Goal: Task Accomplishment & Management: Use online tool/utility

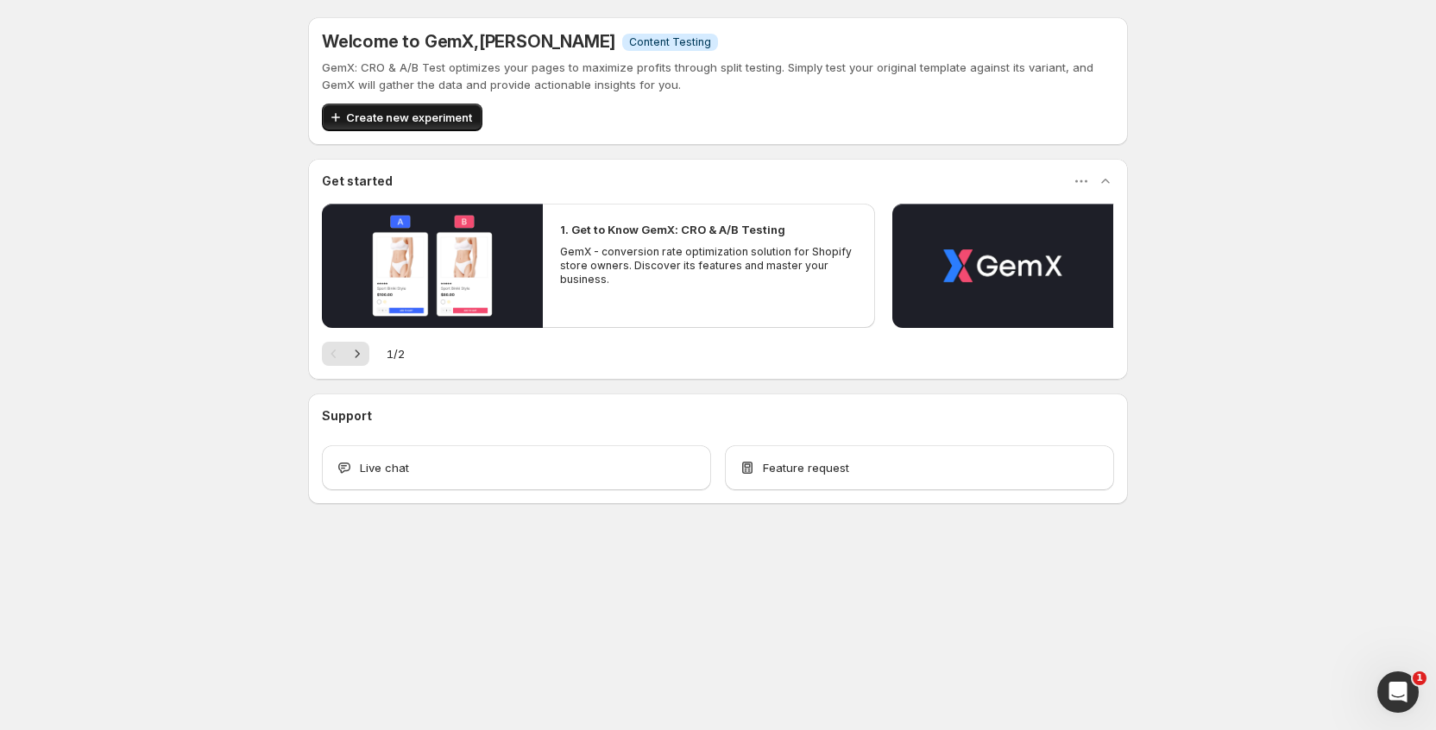
click at [407, 130] on div "Welcome to GemX , harry roden-bilby Info Content Testing GemX: CRO & A/B Test o…" at bounding box center [718, 81] width 820 height 128
click at [409, 123] on span "Create new experiment" at bounding box center [409, 117] width 126 height 17
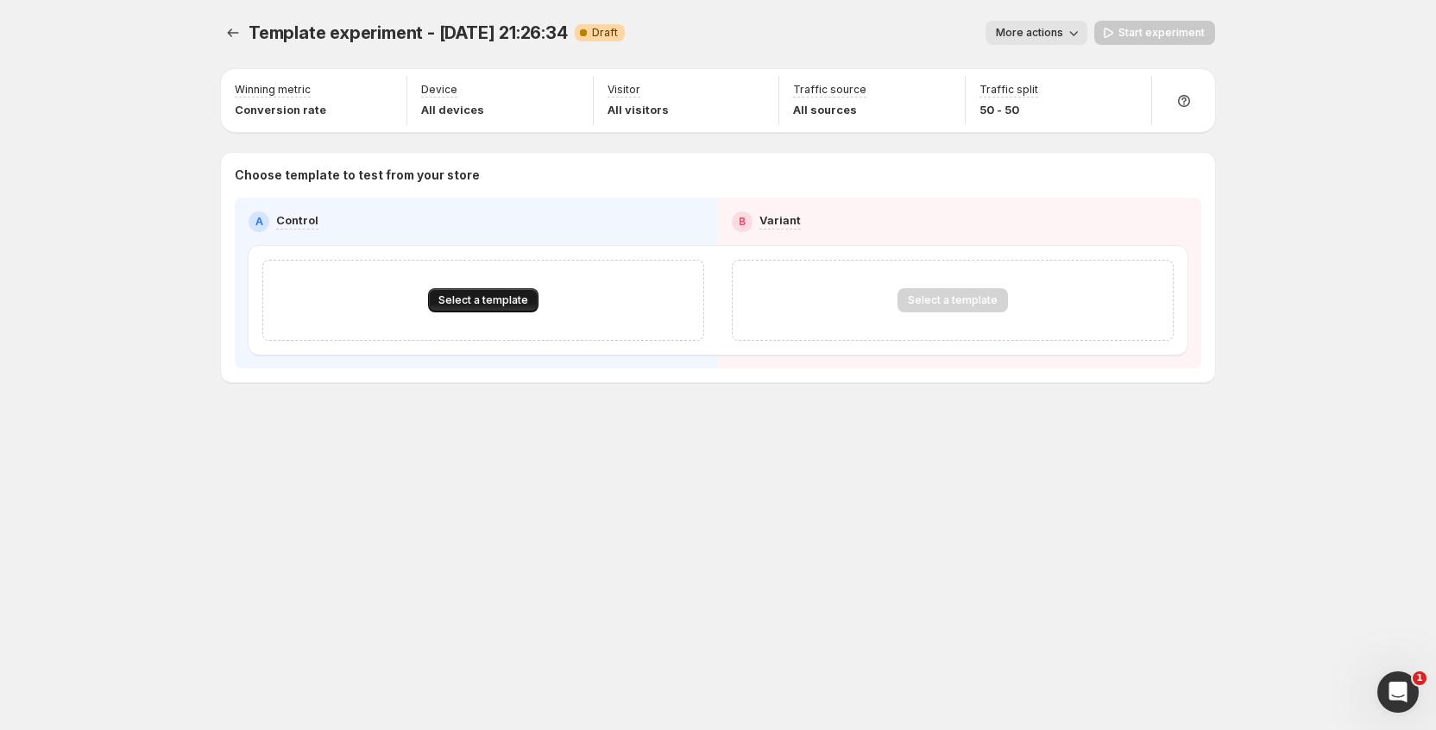
drag, startPoint x: 490, startPoint y: 323, endPoint x: 489, endPoint y: 305, distance: 18.1
click at [490, 322] on div "Select a template" at bounding box center [483, 300] width 442 height 81
click at [489, 304] on span "Select a template" at bounding box center [484, 301] width 90 height 14
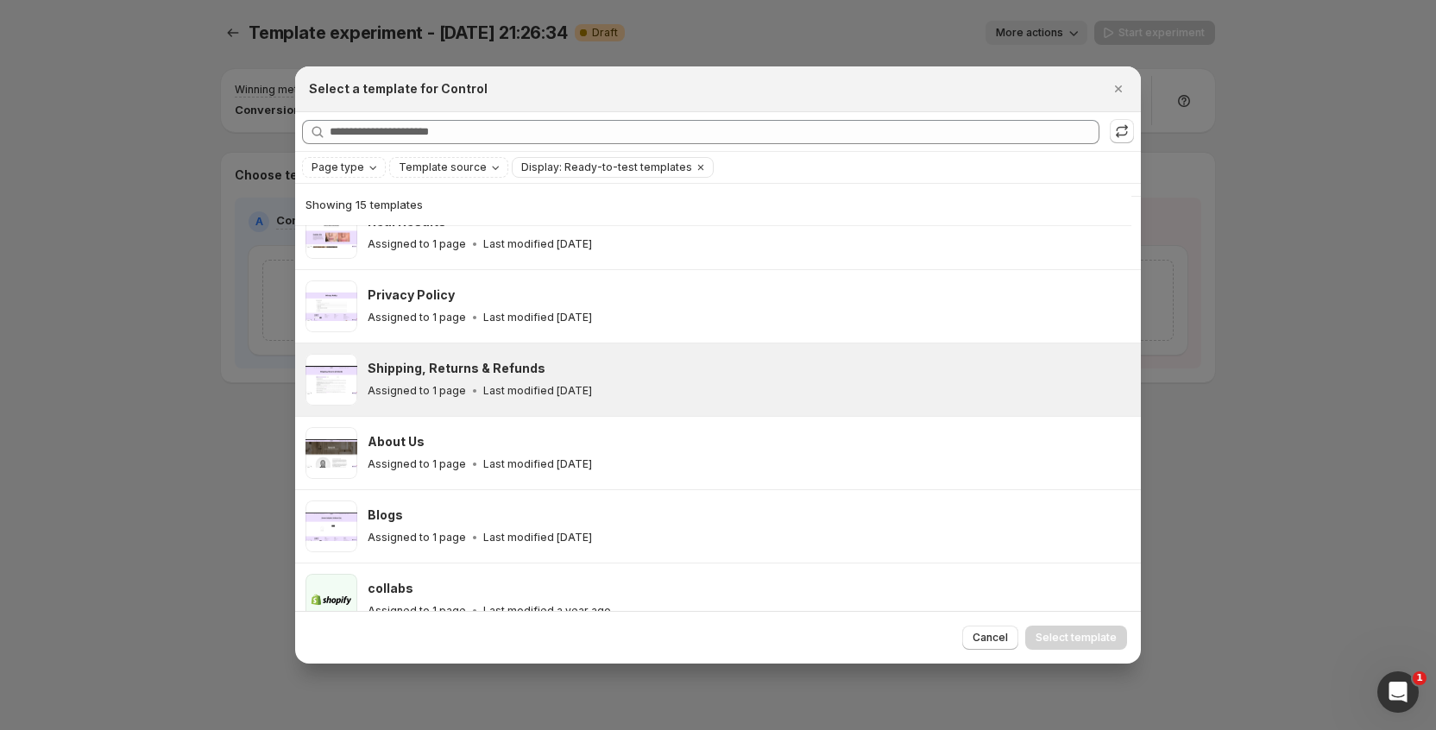
scroll to position [717, 0]
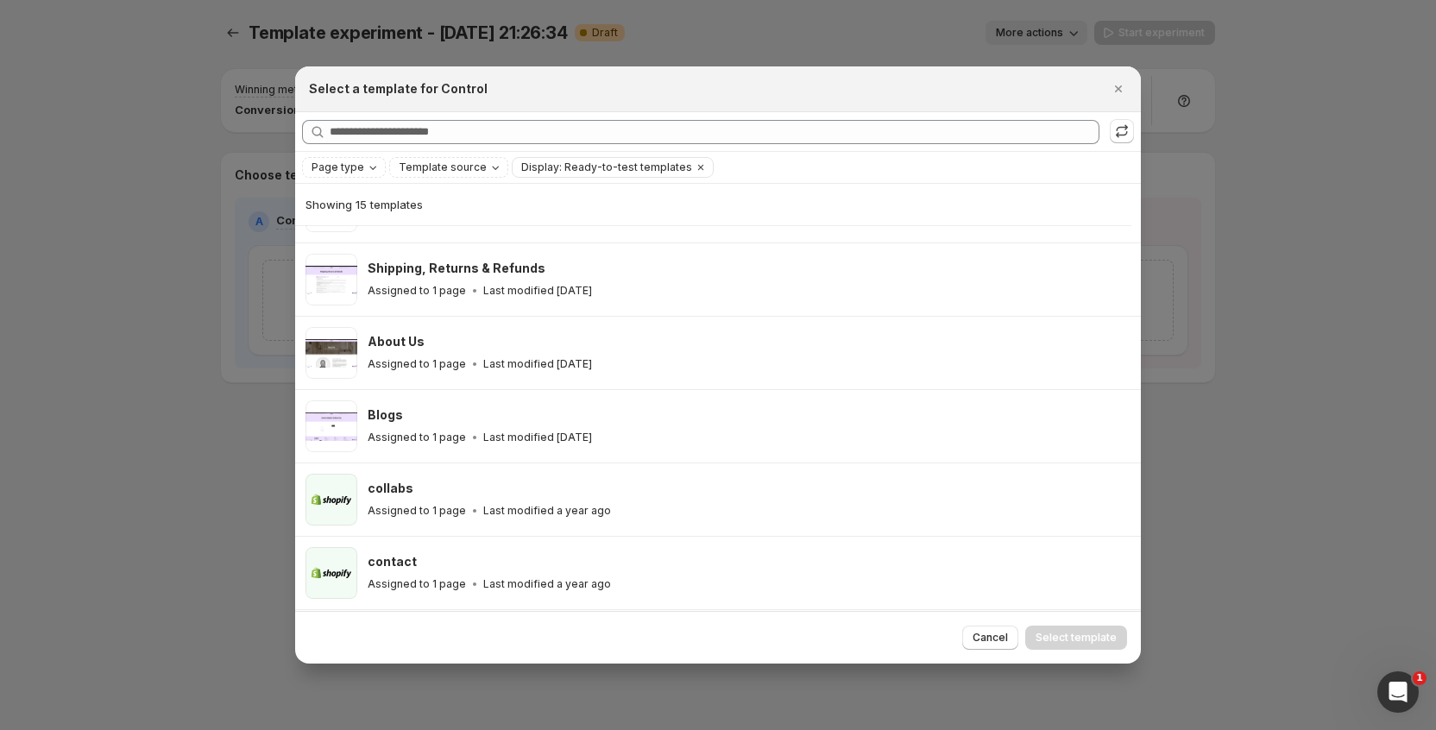
click at [962, 621] on div "Cancel Select template" at bounding box center [718, 637] width 846 height 53
click at [976, 633] on button "Cancel" at bounding box center [991, 638] width 56 height 24
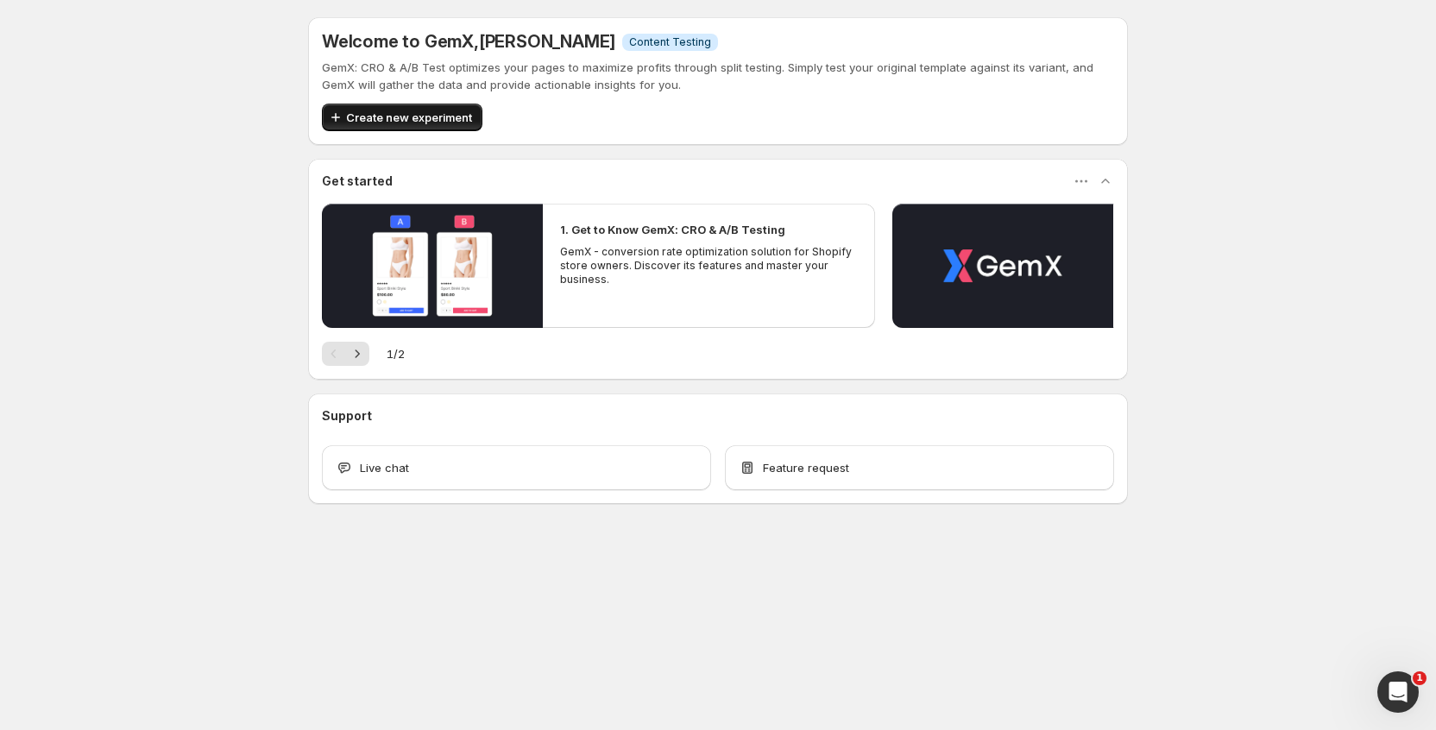
click at [395, 127] on button "Create new experiment" at bounding box center [402, 118] width 161 height 28
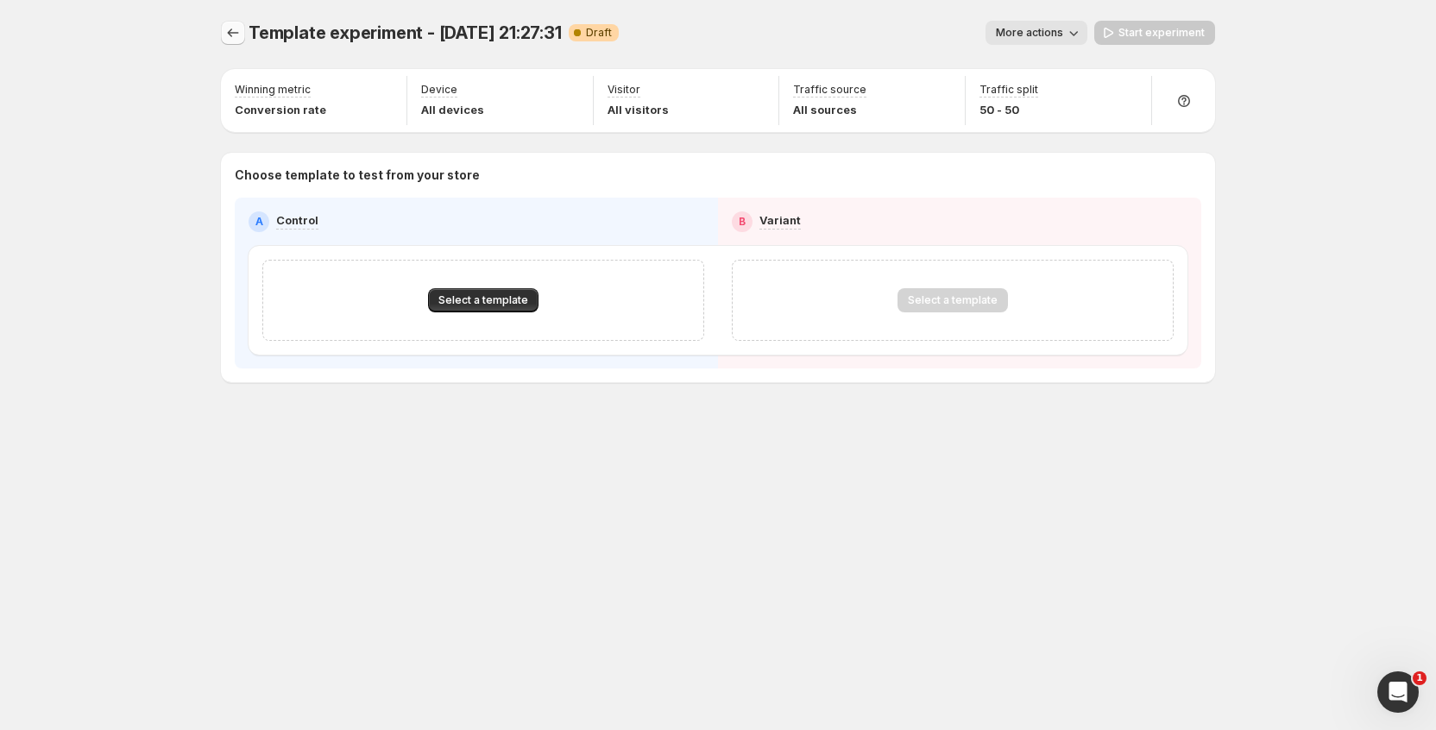
click at [232, 41] on icon "Experiments" at bounding box center [232, 32] width 17 height 17
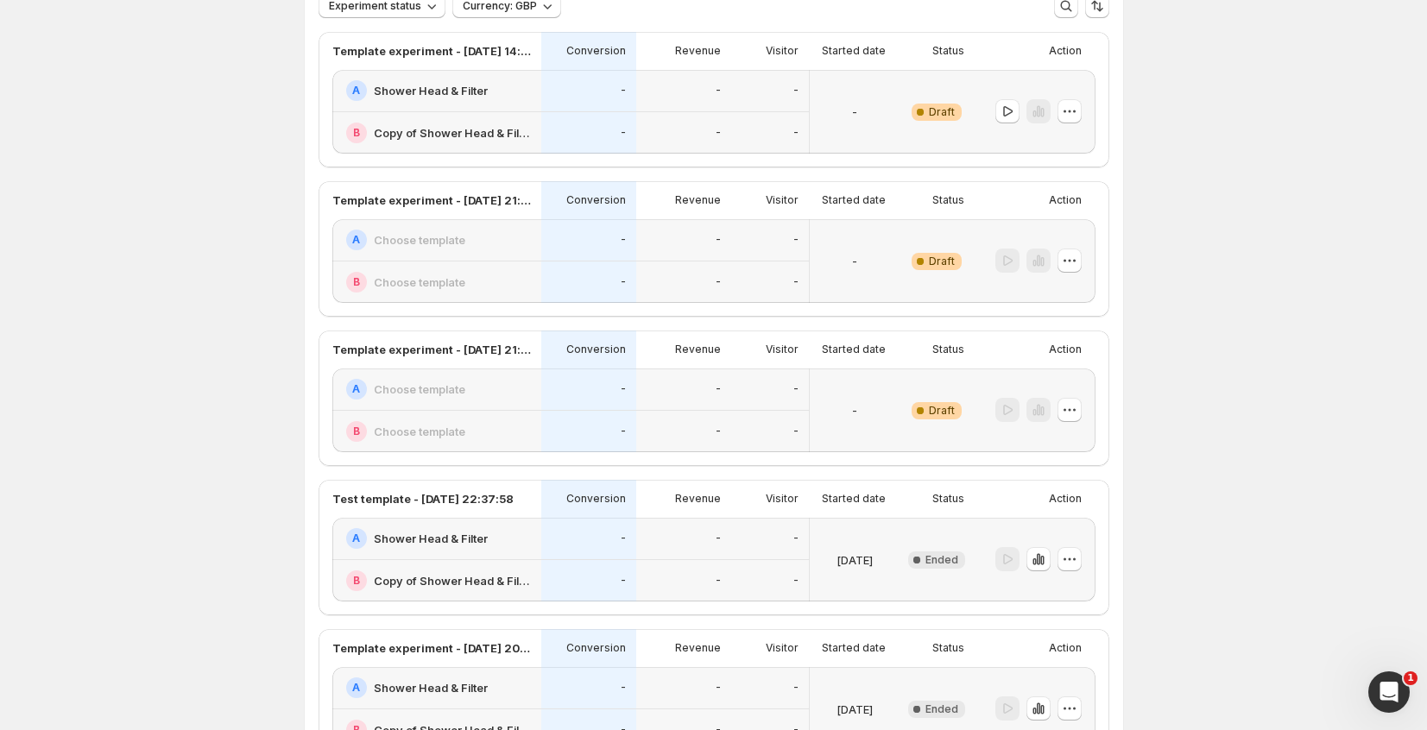
scroll to position [48, 0]
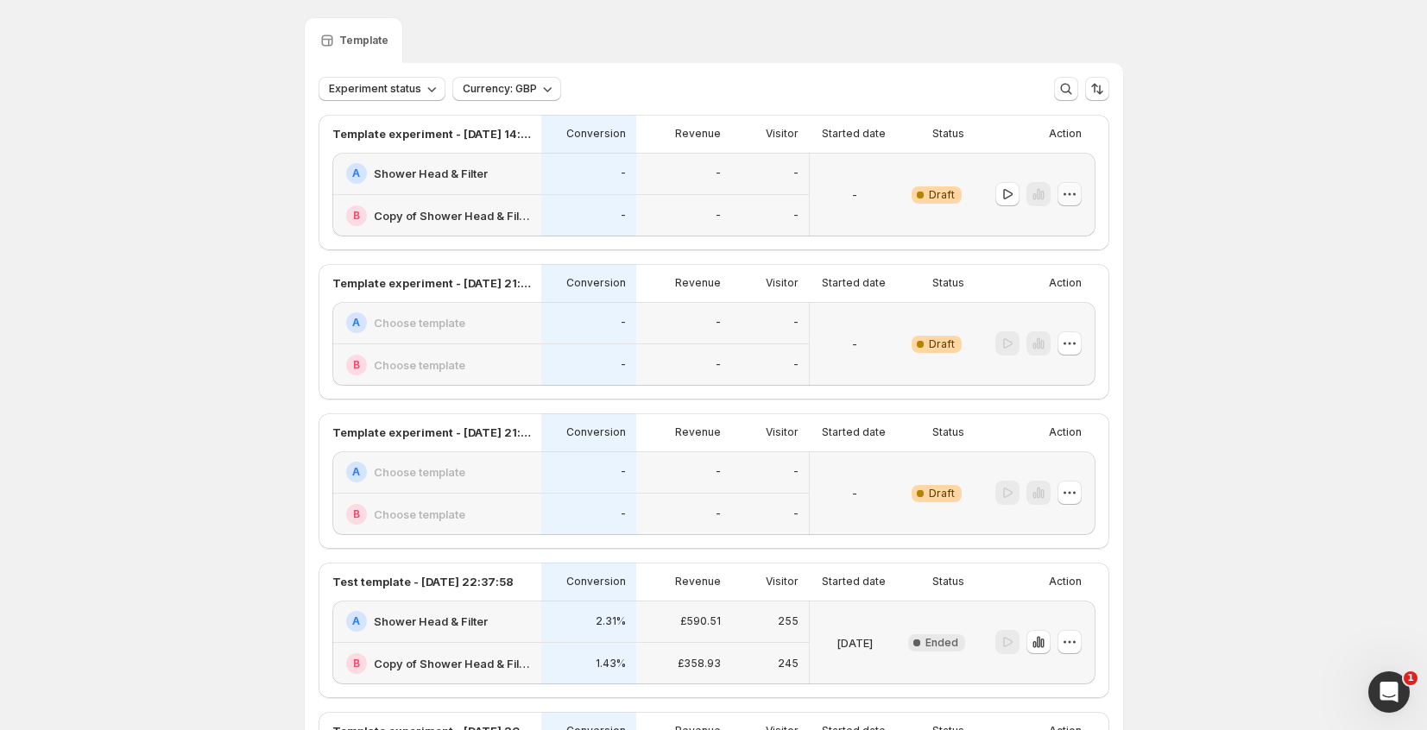
click at [1078, 189] on icon "button" at bounding box center [1069, 194] width 17 height 17
click at [1065, 312] on span "Delete" at bounding box center [1061, 319] width 35 height 14
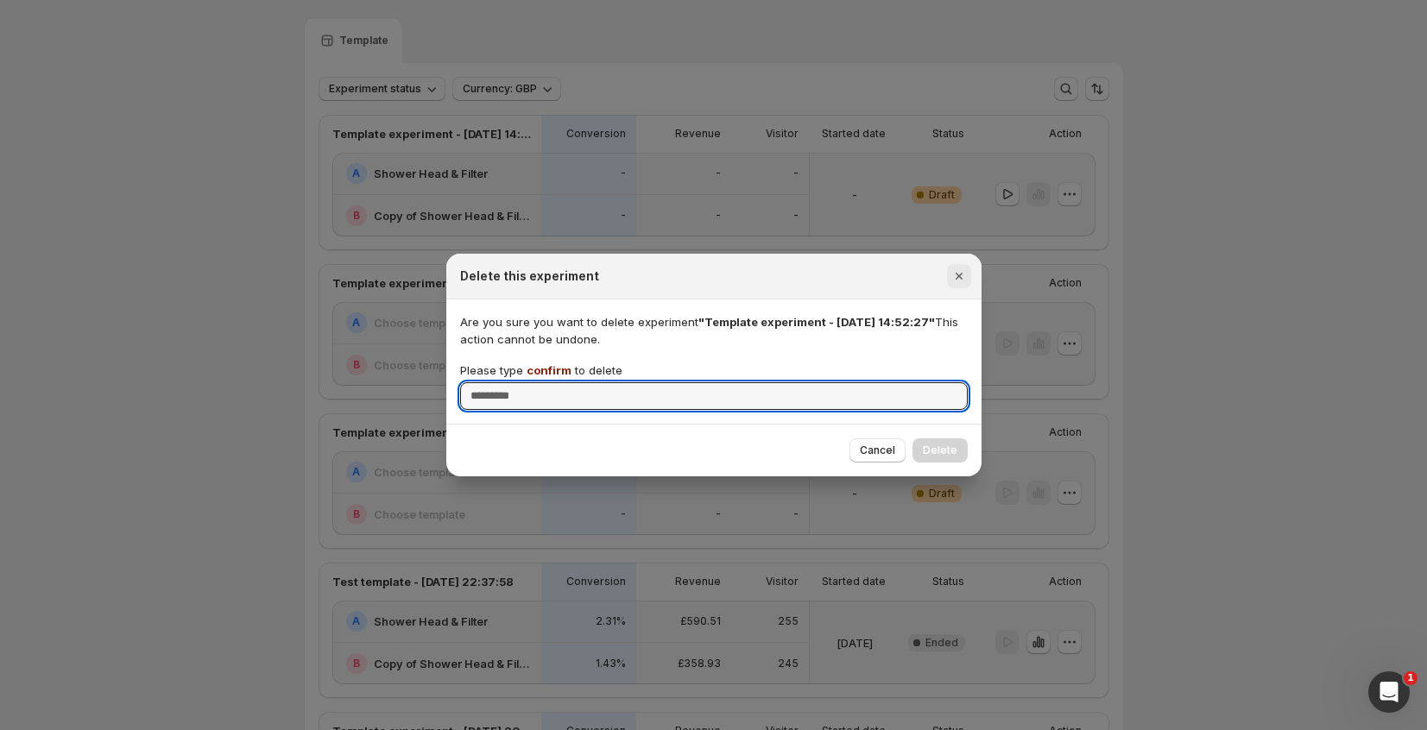
click at [961, 281] on icon "Close" at bounding box center [958, 276] width 17 height 17
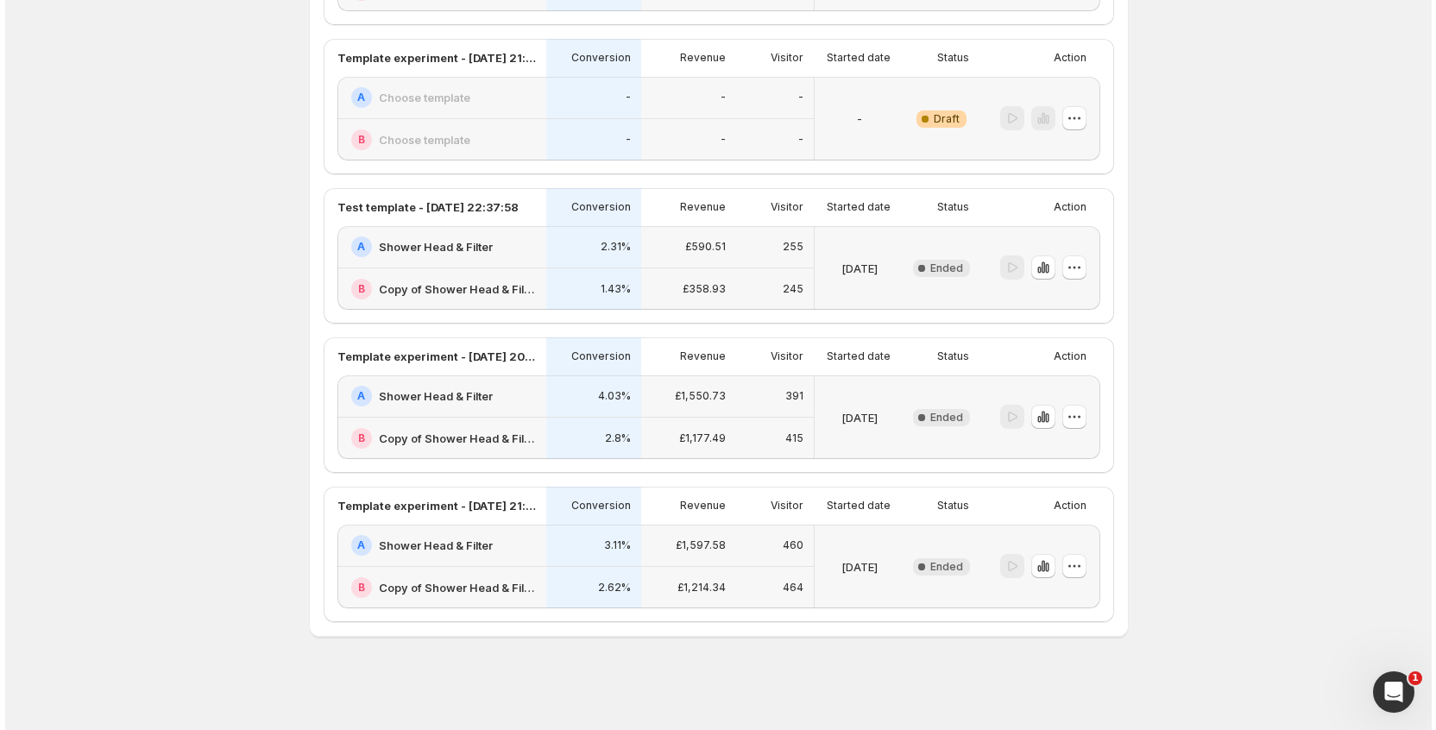
scroll to position [0, 0]
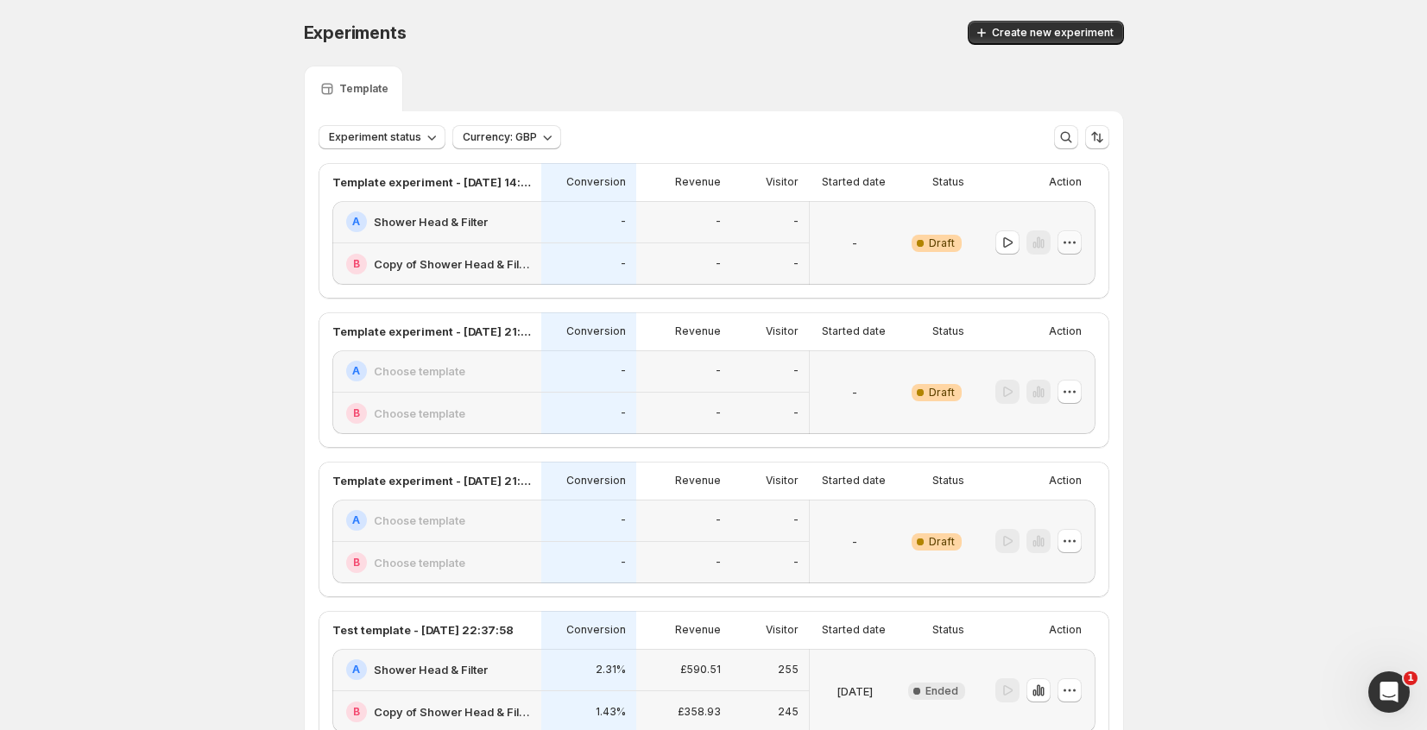
click at [1076, 239] on icon "button" at bounding box center [1069, 242] width 17 height 17
click at [1053, 351] on ul "Edit Rename End experiment Delete" at bounding box center [1074, 322] width 117 height 116
click at [1053, 355] on button "Delete" at bounding box center [1074, 366] width 117 height 28
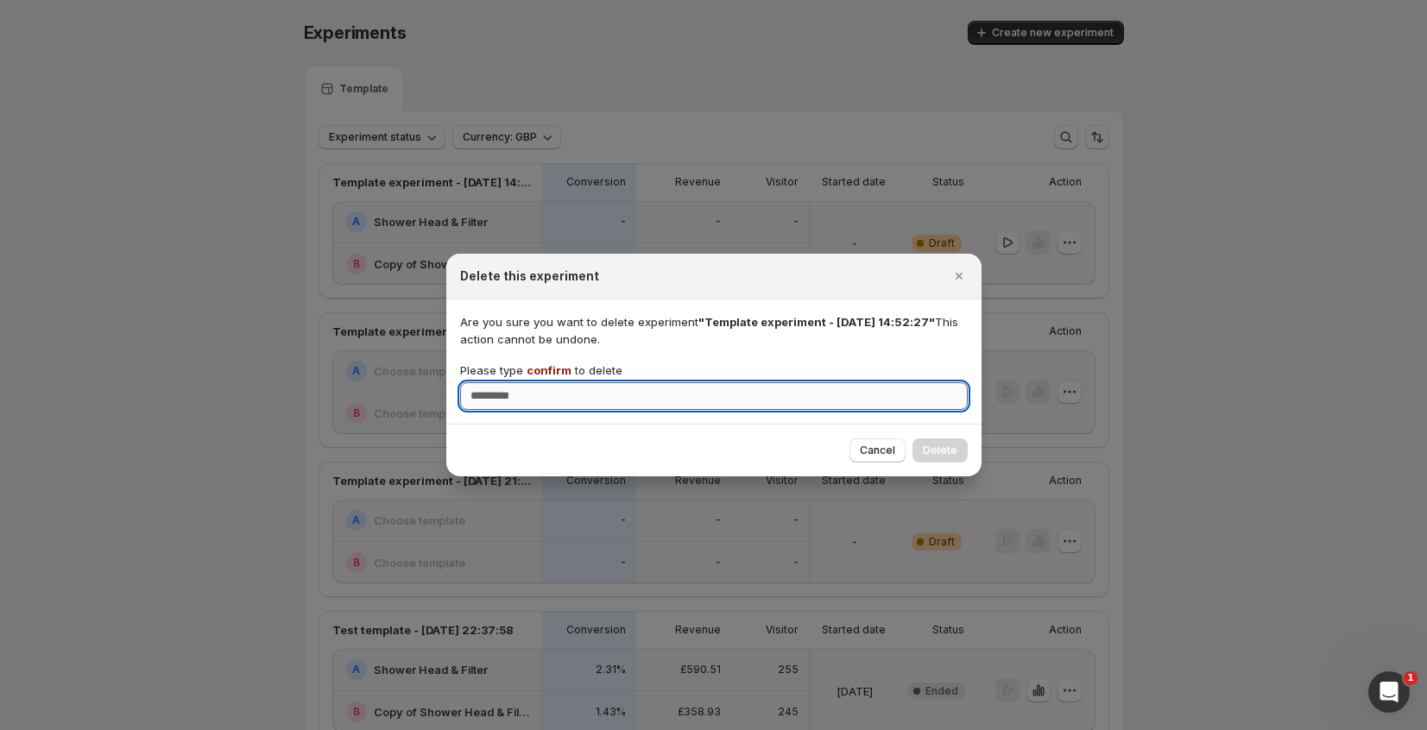
click at [873, 407] on input "Please type confirm to delete" at bounding box center [714, 396] width 508 height 28
type input "*******"
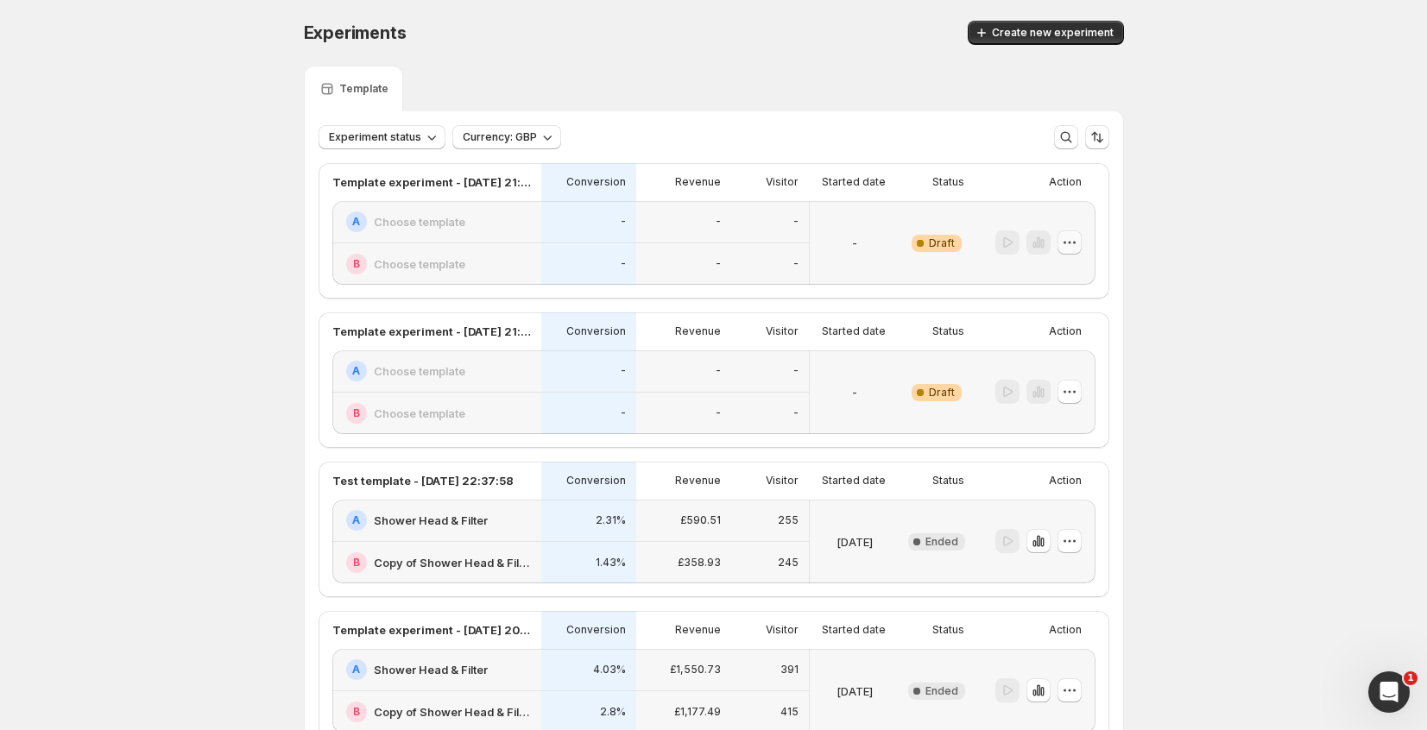
click at [1069, 250] on icon "button" at bounding box center [1069, 242] width 17 height 17
click at [1045, 363] on span "Delete" at bounding box center [1061, 367] width 35 height 14
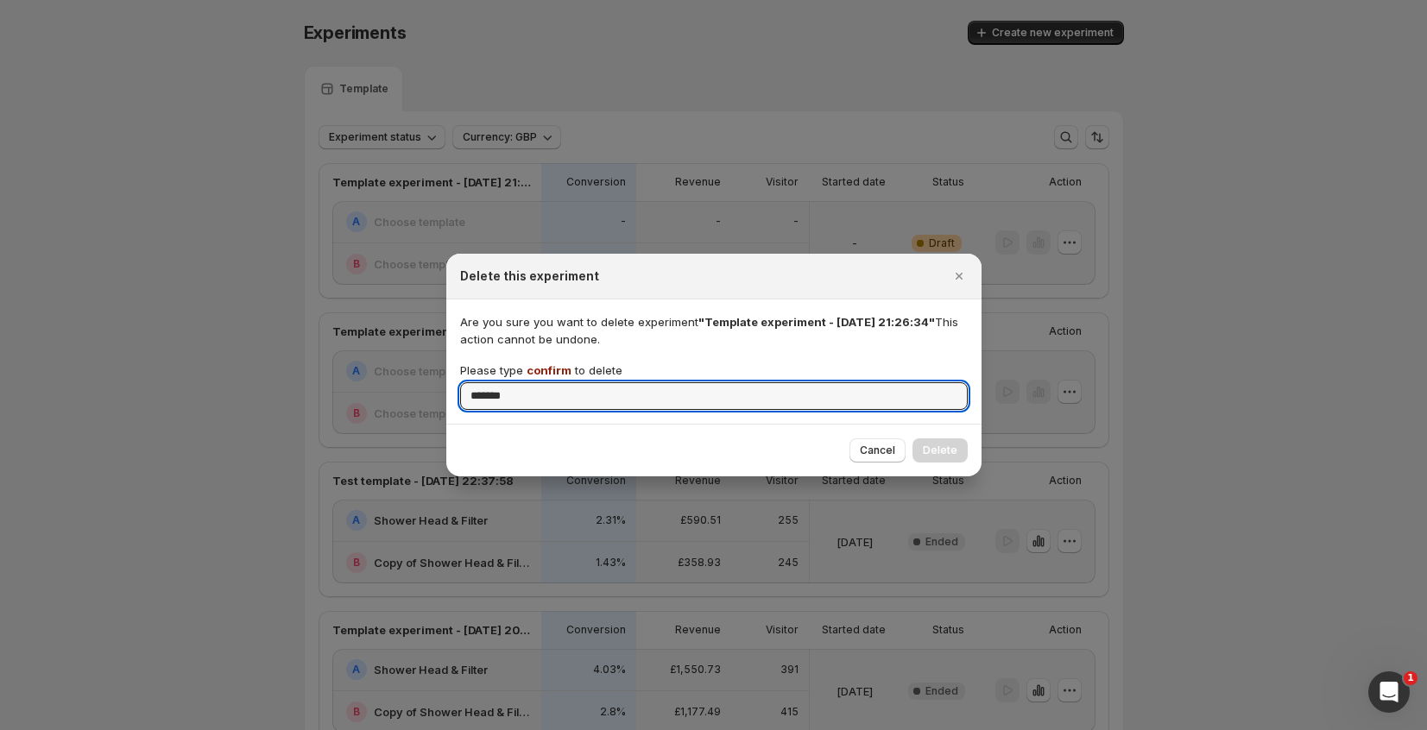
type input "*******"
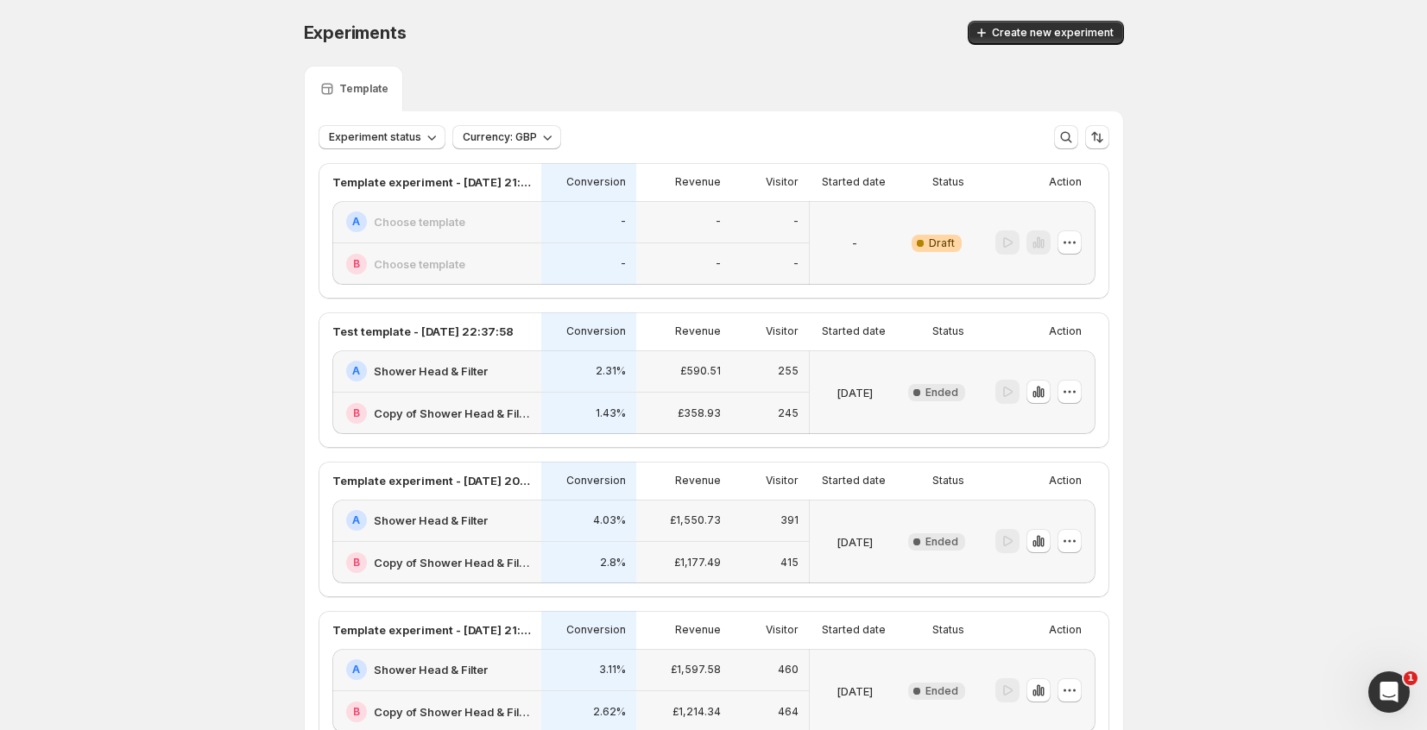
click at [1086, 246] on div at bounding box center [1035, 243] width 121 height 84
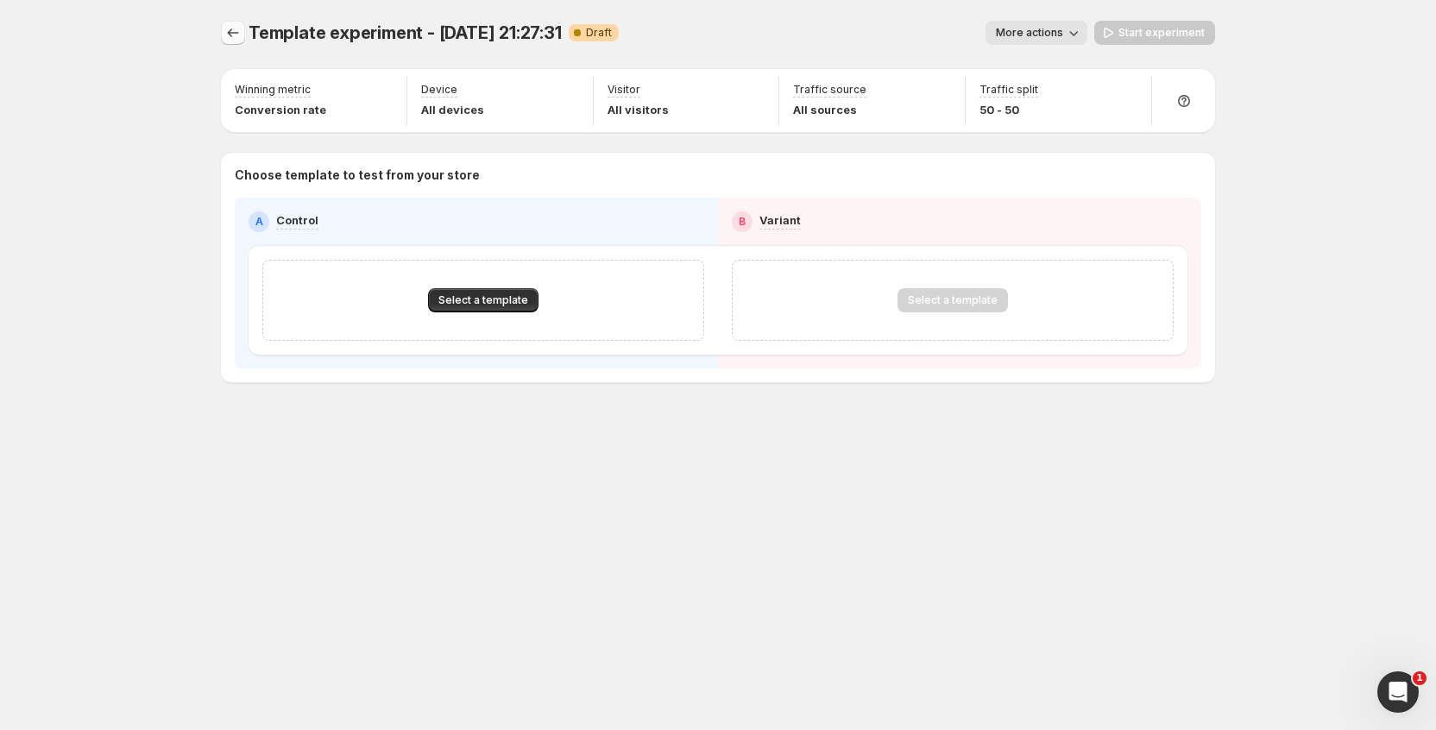
click at [232, 33] on icon "Experiments" at bounding box center [232, 32] width 17 height 17
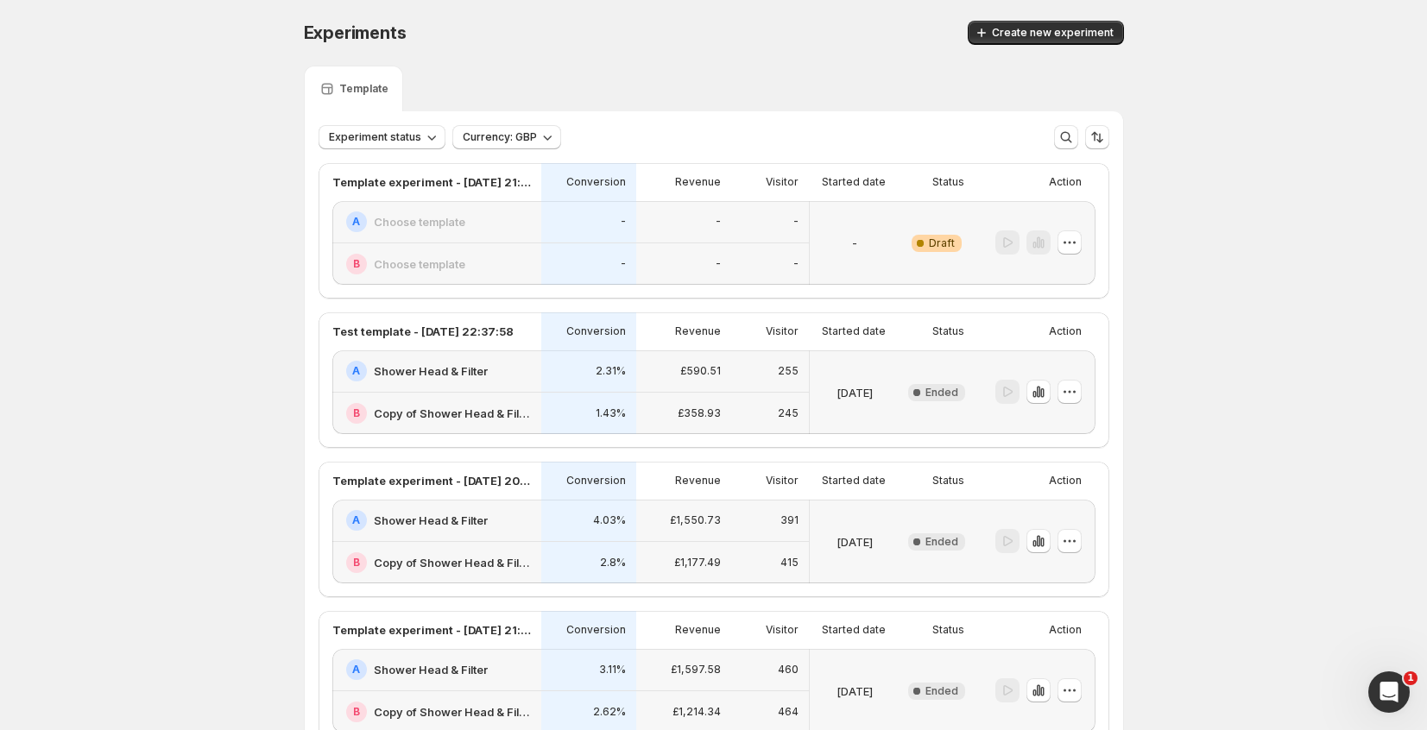
click at [900, 249] on div "-" at bounding box center [855, 243] width 90 height 84
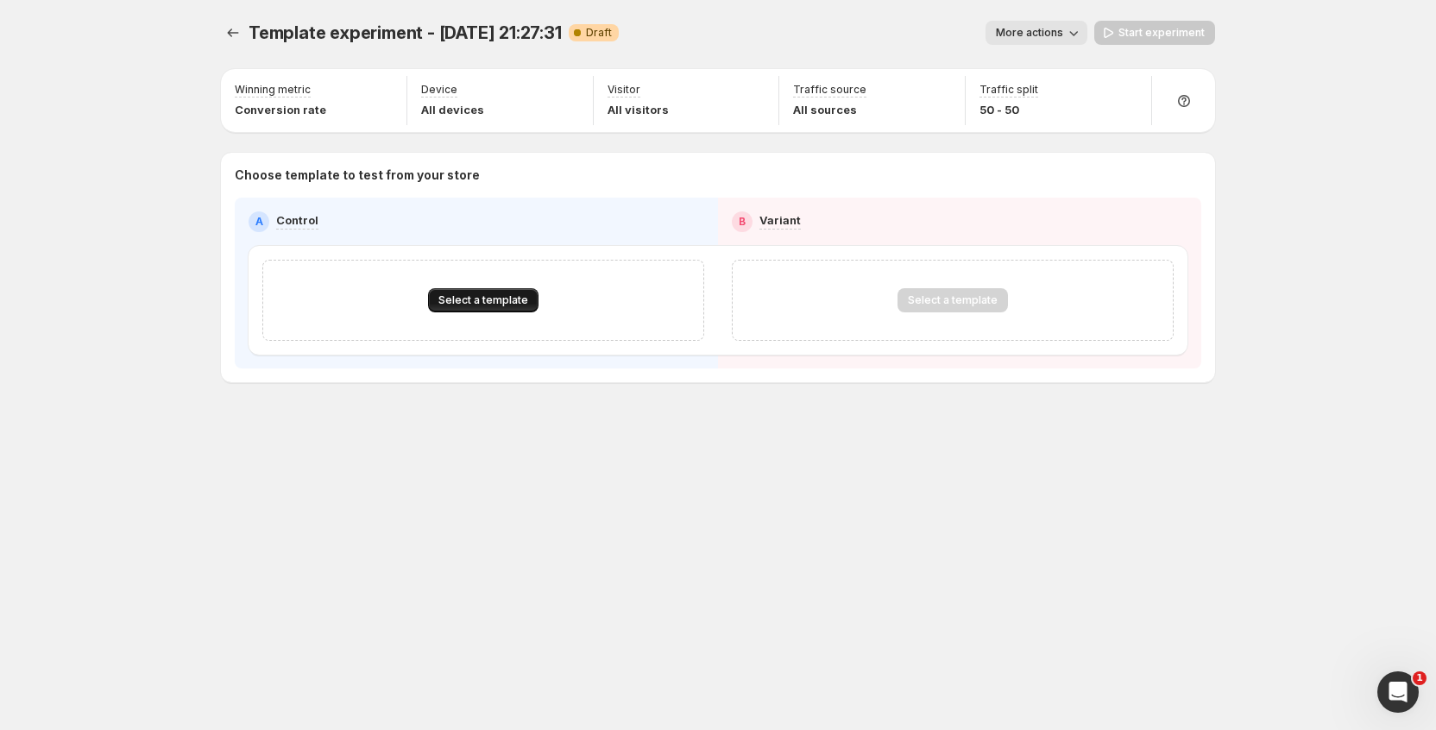
click at [485, 295] on span "Select a template" at bounding box center [484, 301] width 90 height 14
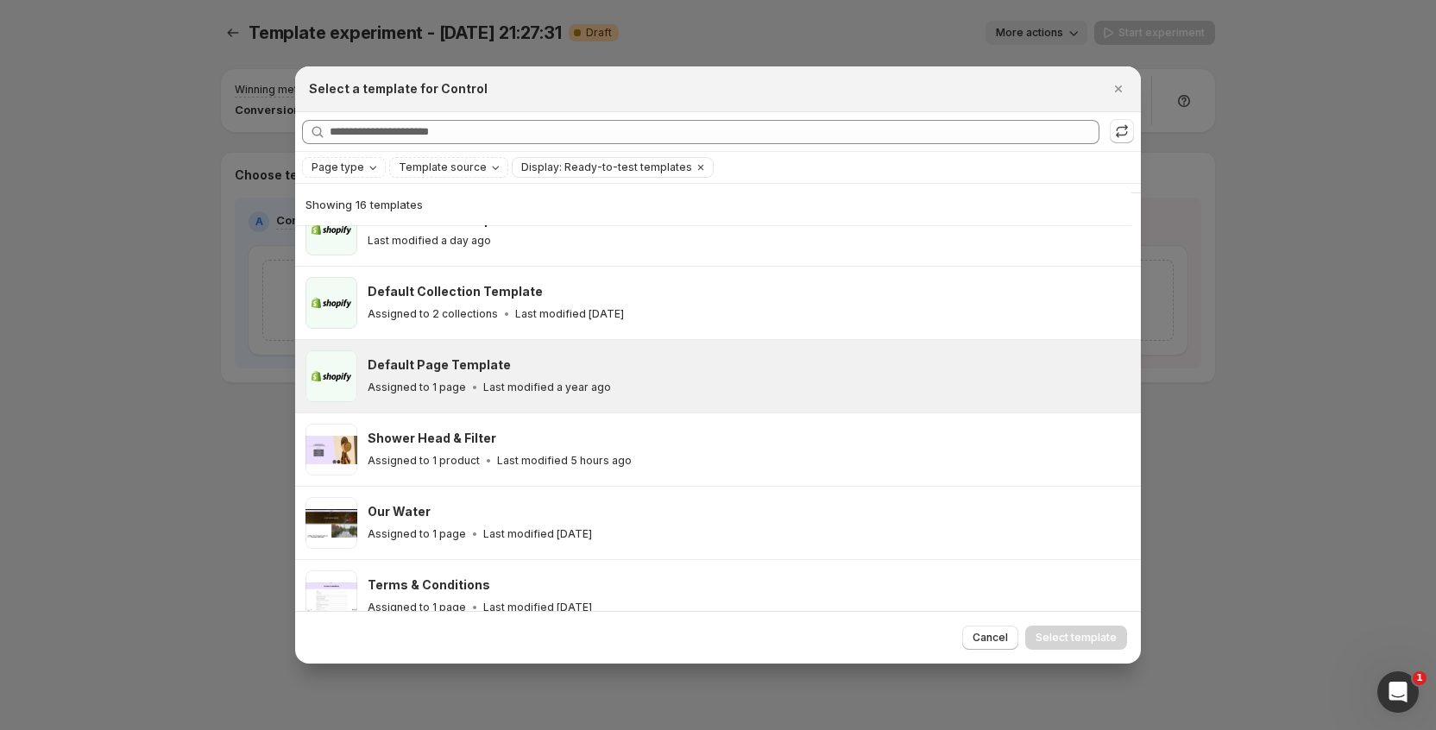
scroll to position [44, 0]
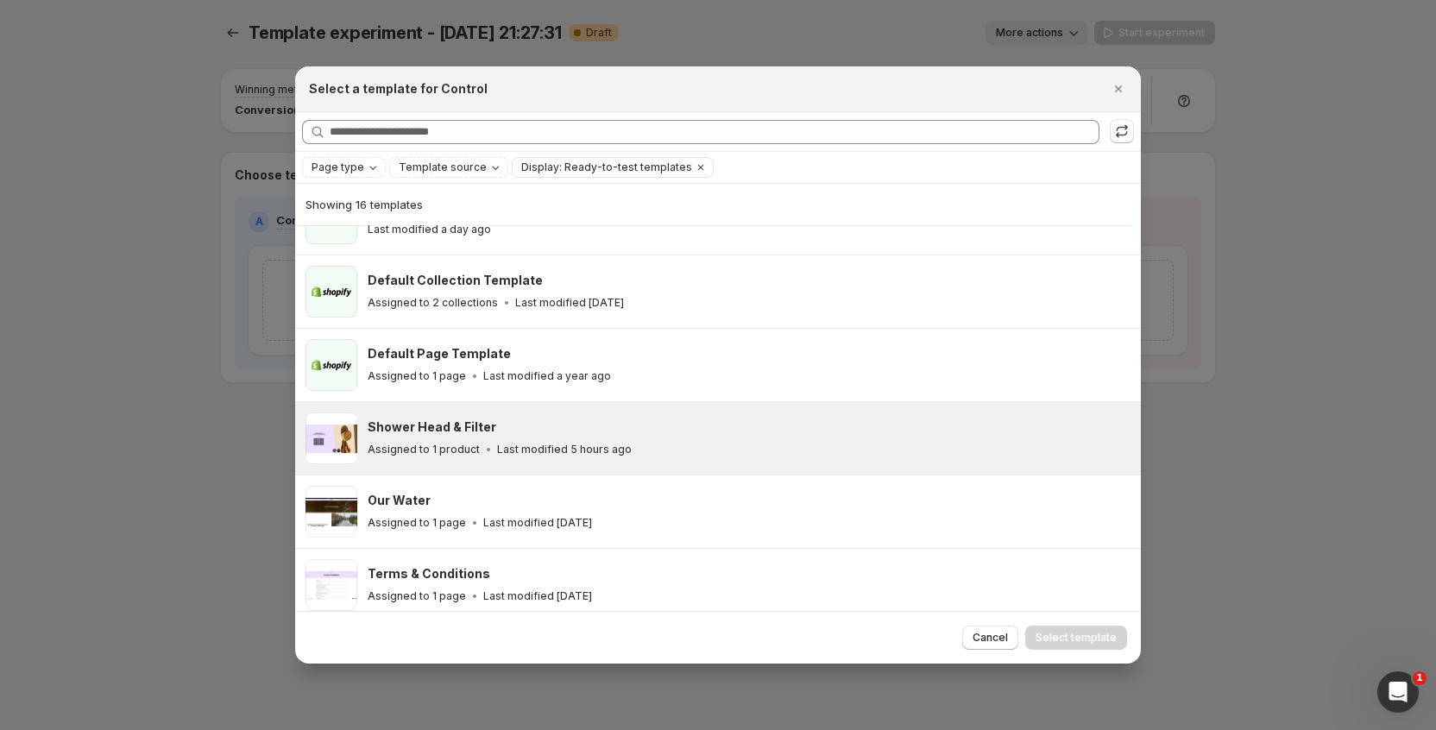
click at [506, 439] on div "Shower Head & Filter Assigned to 1 product Last modified 5 hours ago" at bounding box center [747, 439] width 758 height 40
click at [1056, 647] on button "Select template" at bounding box center [1077, 638] width 102 height 24
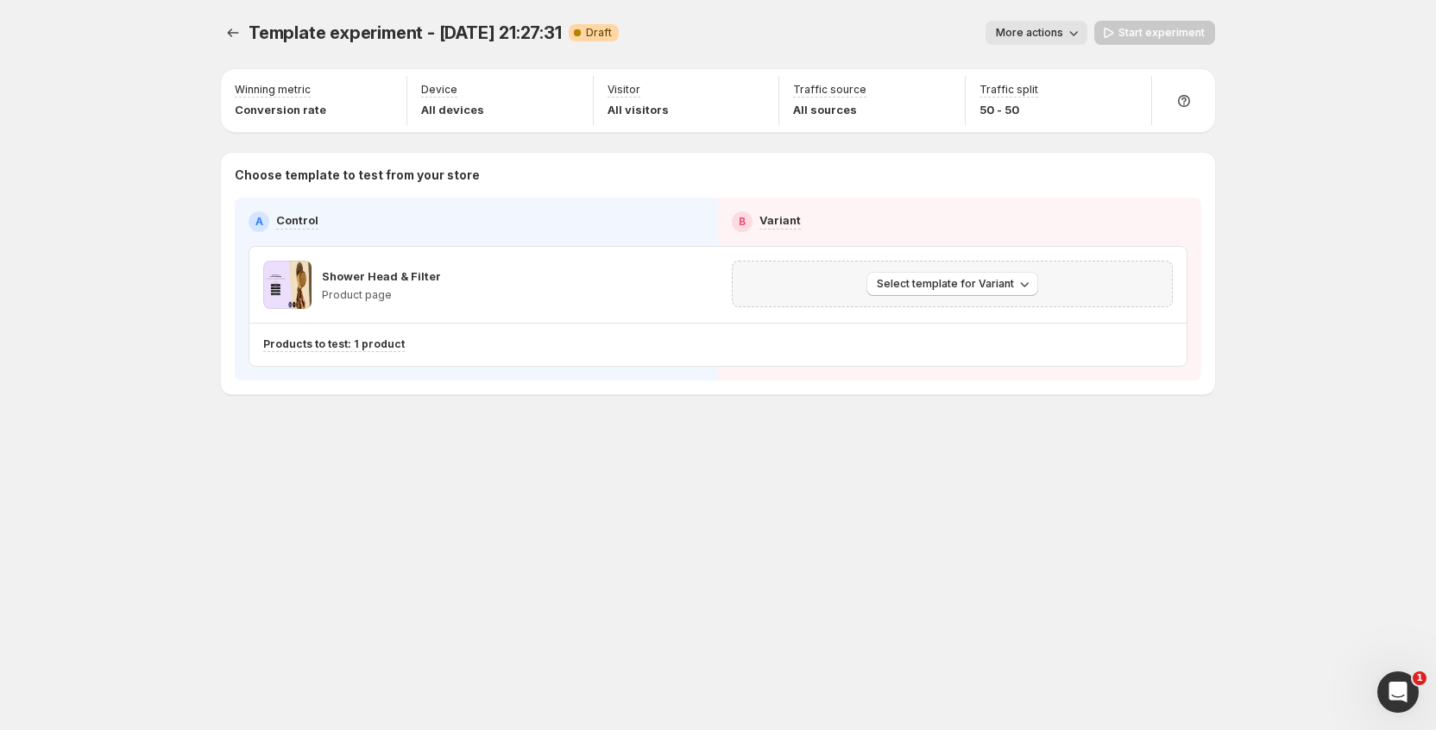
click at [956, 300] on div "Select template for Variant" at bounding box center [952, 284] width 441 height 47
click at [958, 293] on button "Select template for Variant" at bounding box center [953, 284] width 172 height 24
click at [938, 346] on span "Create Variant based on Control" at bounding box center [956, 350] width 176 height 14
